Goal: Obtain resource: Download file/media

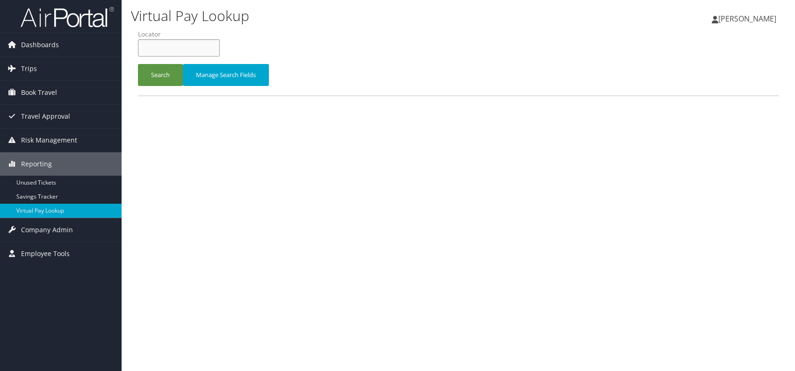
paste input "CKDIBC"
click at [157, 46] on input "CKDIBC" at bounding box center [179, 47] width 82 height 17
type input "CKDIBC"
click at [159, 77] on button "Search" at bounding box center [160, 75] width 45 height 22
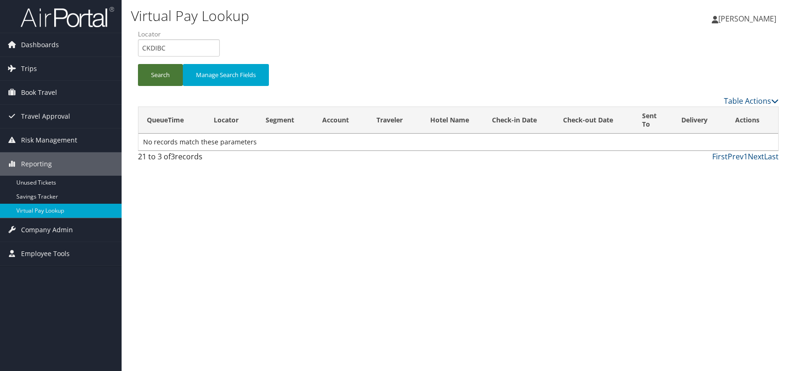
click at [156, 75] on button "Search" at bounding box center [160, 75] width 45 height 22
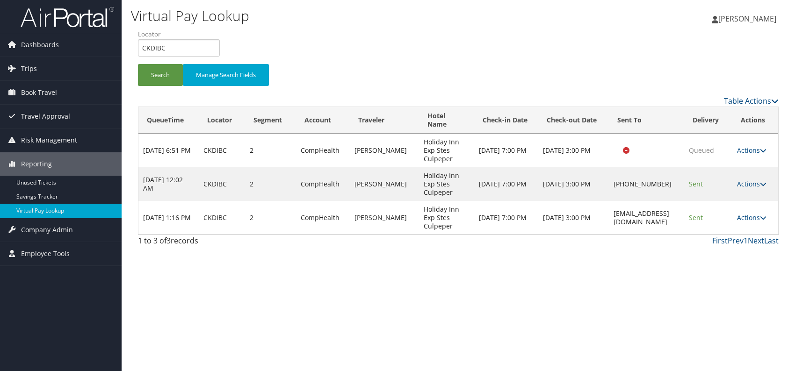
click at [615, 263] on div "Virtual Pay Lookup [PERSON_NAME] [PERSON_NAME] My Settings Travel Agency Contac…" at bounding box center [459, 185] width 674 height 371
click at [748, 213] on link "Actions" at bounding box center [751, 217] width 29 height 9
click at [719, 217] on link "Logs" at bounding box center [734, 218] width 59 height 16
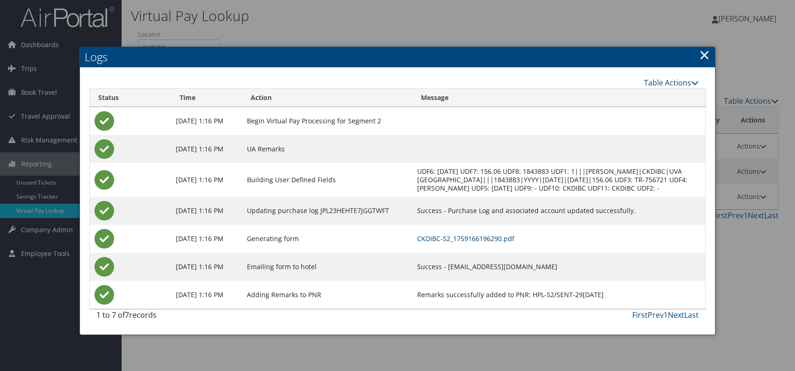
click at [515, 243] on link "CKDIBC-S2_1759166196290.pdf" at bounding box center [465, 238] width 97 height 9
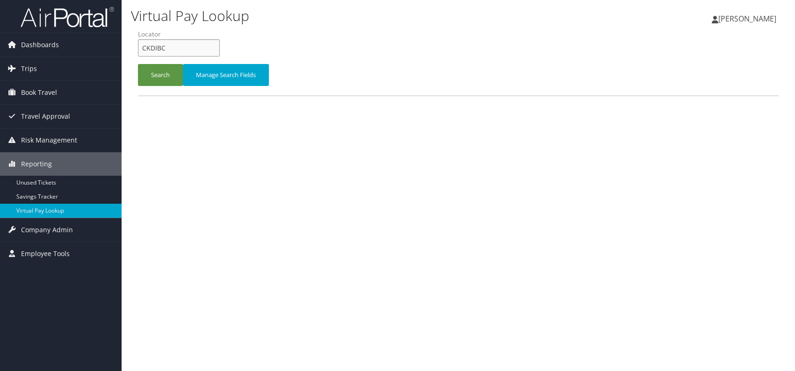
drag, startPoint x: 134, startPoint y: 48, endPoint x: 145, endPoint y: 48, distance: 11.2
click at [128, 48] on div "Virtual Pay Lookup [PERSON_NAME] [PERSON_NAME] My Settings Travel Agency Contac…" at bounding box center [459, 185] width 674 height 371
paste input "FGHNVS"
type input "FGHNVS"
click at [162, 76] on button "Search" at bounding box center [160, 75] width 45 height 22
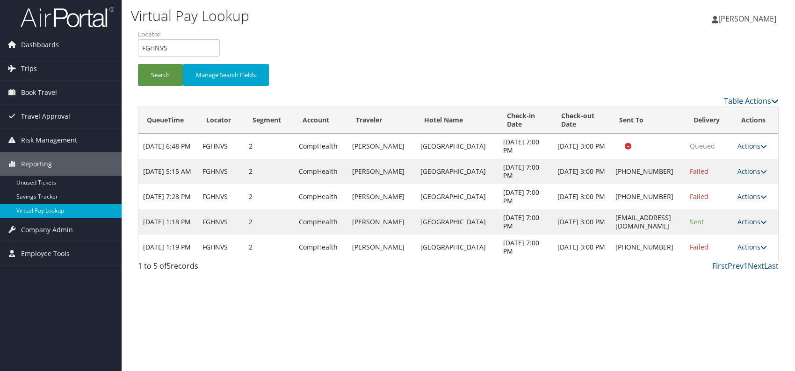
click at [756, 225] on link "Actions" at bounding box center [752, 222] width 29 height 9
click at [733, 252] on link "Logs" at bounding box center [734, 251] width 59 height 16
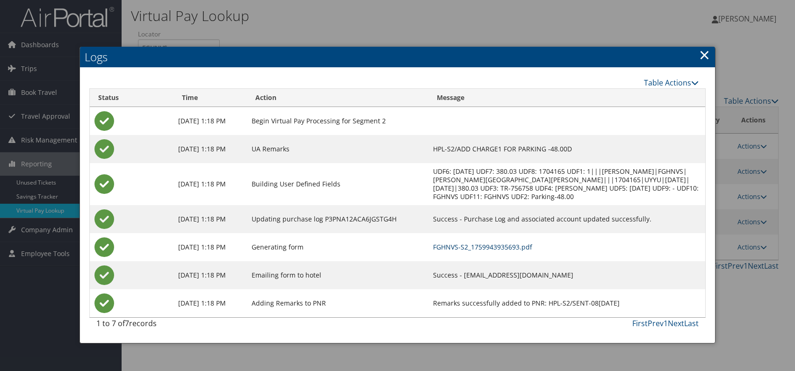
click at [508, 247] on link "FGHNVS-S2_1759943935693.pdf" at bounding box center [482, 247] width 99 height 9
